Goal: Information Seeking & Learning: Find specific fact

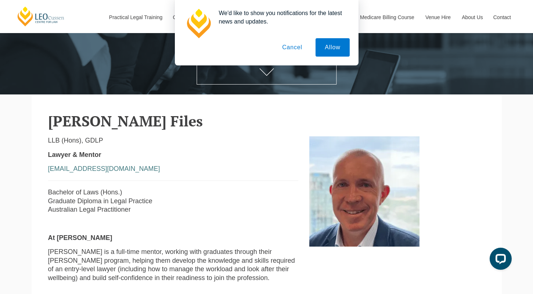
click at [292, 50] on button "Cancel" at bounding box center [292, 47] width 39 height 18
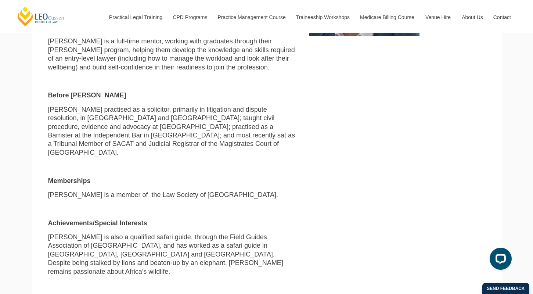
scroll to position [335, 0]
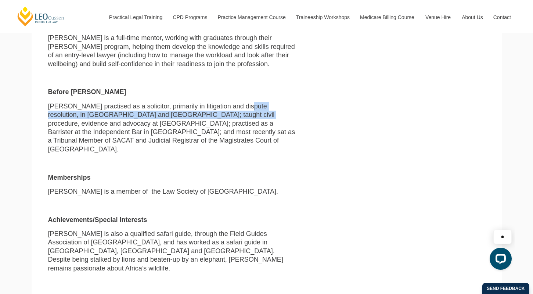
drag, startPoint x: 185, startPoint y: 114, endPoint x: 226, endPoint y: 107, distance: 41.5
click at [226, 107] on p "[PERSON_NAME] practised as a solicitor, primarily in litigation and dispute res…" at bounding box center [173, 127] width 251 height 51
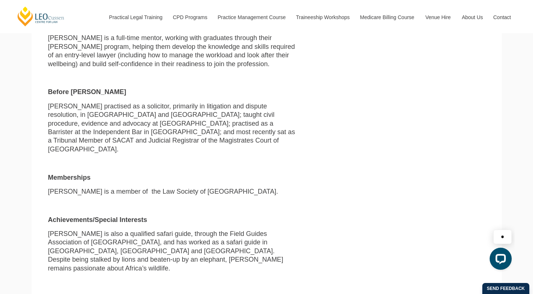
click at [214, 121] on p "[PERSON_NAME] practised as a solicitor, primarily in litigation and dispute res…" at bounding box center [173, 127] width 251 height 51
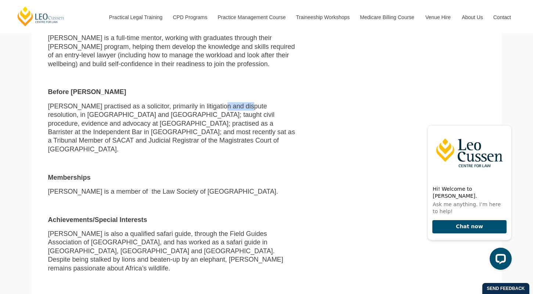
drag, startPoint x: 201, startPoint y: 111, endPoint x: 227, endPoint y: 110, distance: 25.7
click at [227, 110] on p "[PERSON_NAME] practised as a solicitor, primarily in litigation and dispute res…" at bounding box center [173, 127] width 251 height 51
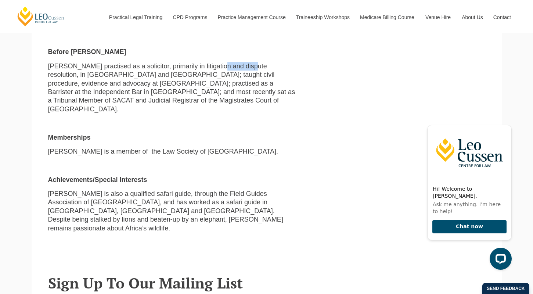
scroll to position [376, 0]
click at [512, 127] on div "Hi! Welcome to [PERSON_NAME]. Ask me anything. I’m here to help! Chat now" at bounding box center [468, 194] width 93 height 164
click at [508, 123] on icon "Hide greeting" at bounding box center [507, 119] width 9 height 9
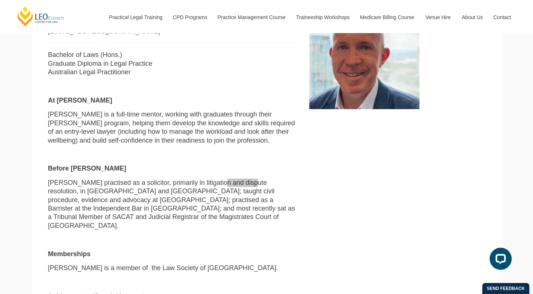
scroll to position [272, 0]
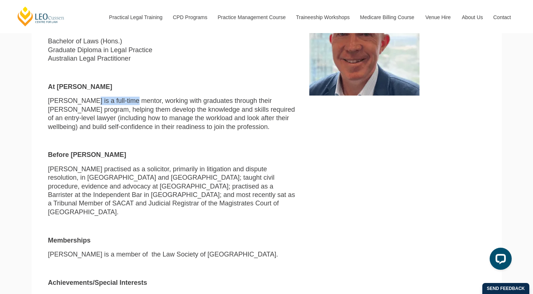
drag, startPoint x: 78, startPoint y: 103, endPoint x: 122, endPoint y: 103, distance: 43.4
click at [122, 103] on p "[PERSON_NAME] is a full-time mentor, working with graduates through their [PERS…" at bounding box center [173, 114] width 251 height 35
copy p "full-time mentor"
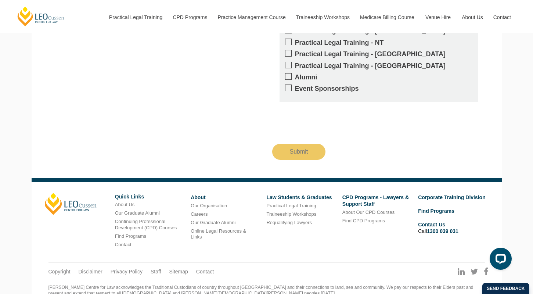
scroll to position [834, 0]
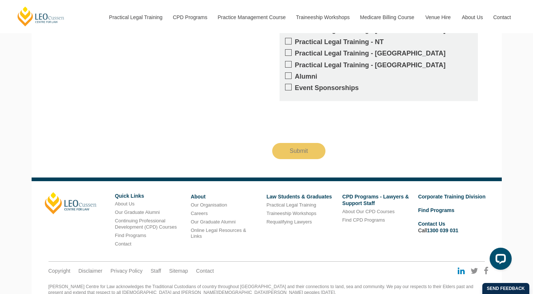
click at [459, 267] on icon at bounding box center [461, 271] width 7 height 8
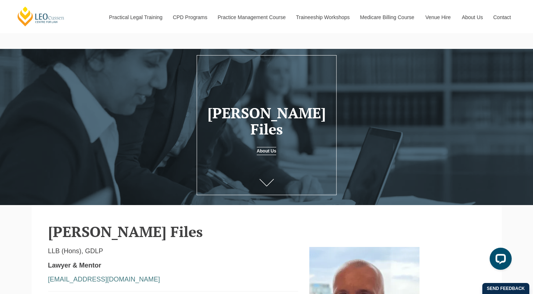
scroll to position [11, 0]
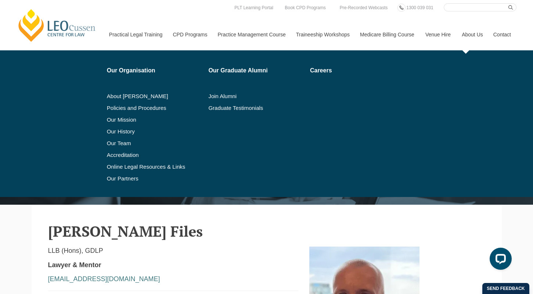
click at [474, 40] on link "About Us" at bounding box center [472, 35] width 32 height 32
